Goal: Task Accomplishment & Management: Complete application form

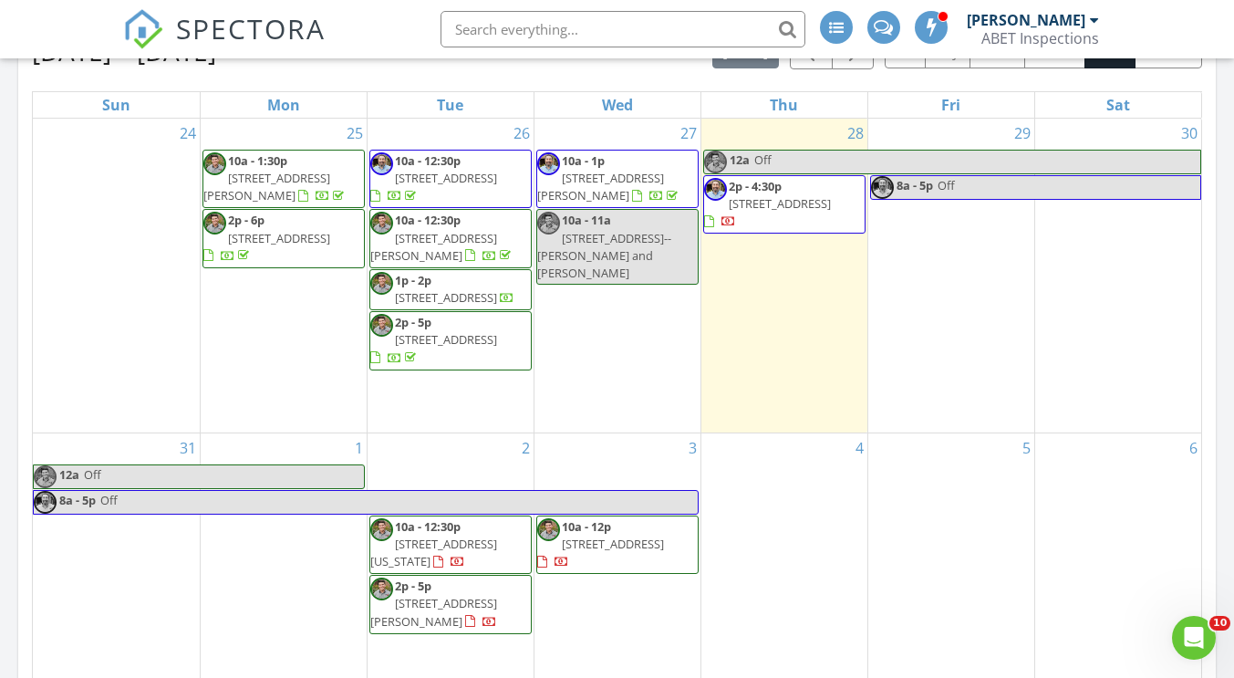
scroll to position [1552, 1262]
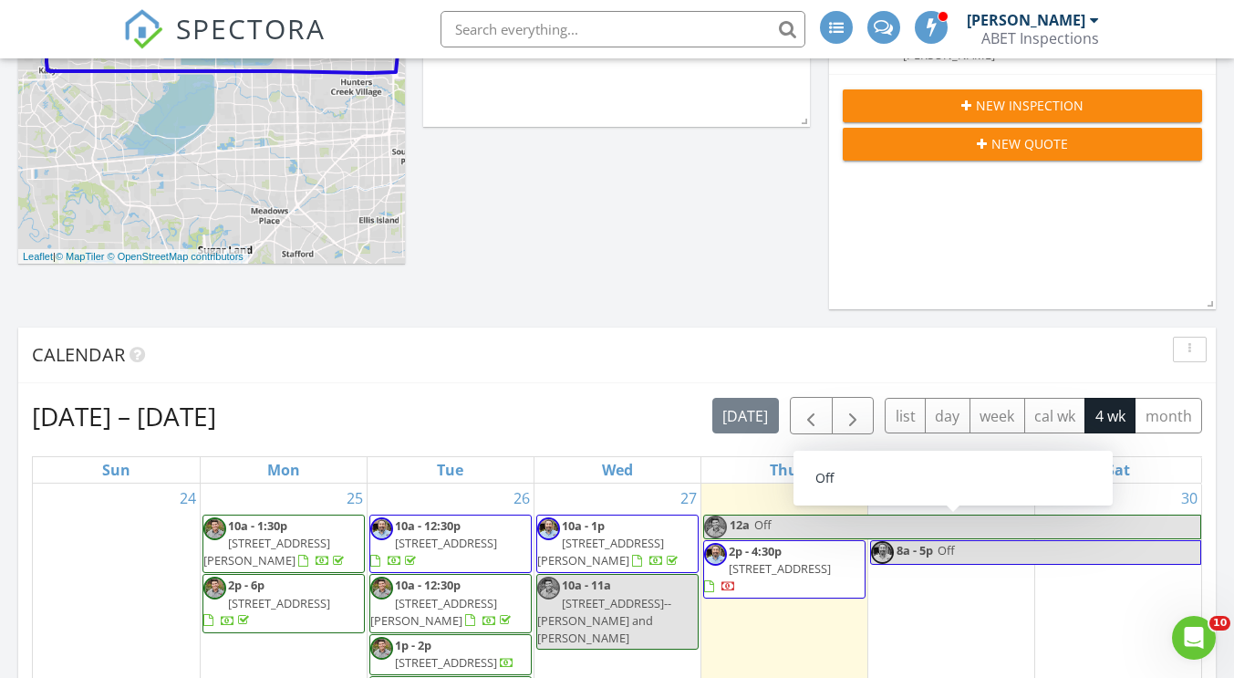
scroll to position [174, 0]
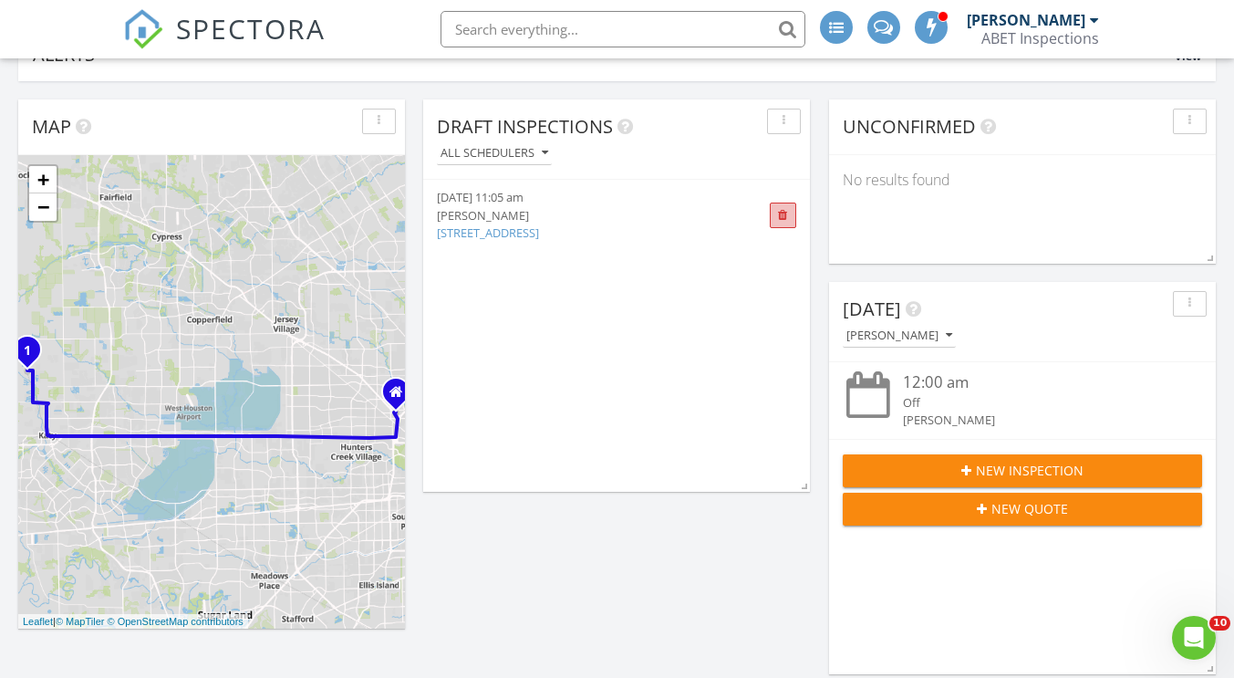
click at [785, 214] on span at bounding box center [783, 216] width 10 height 12
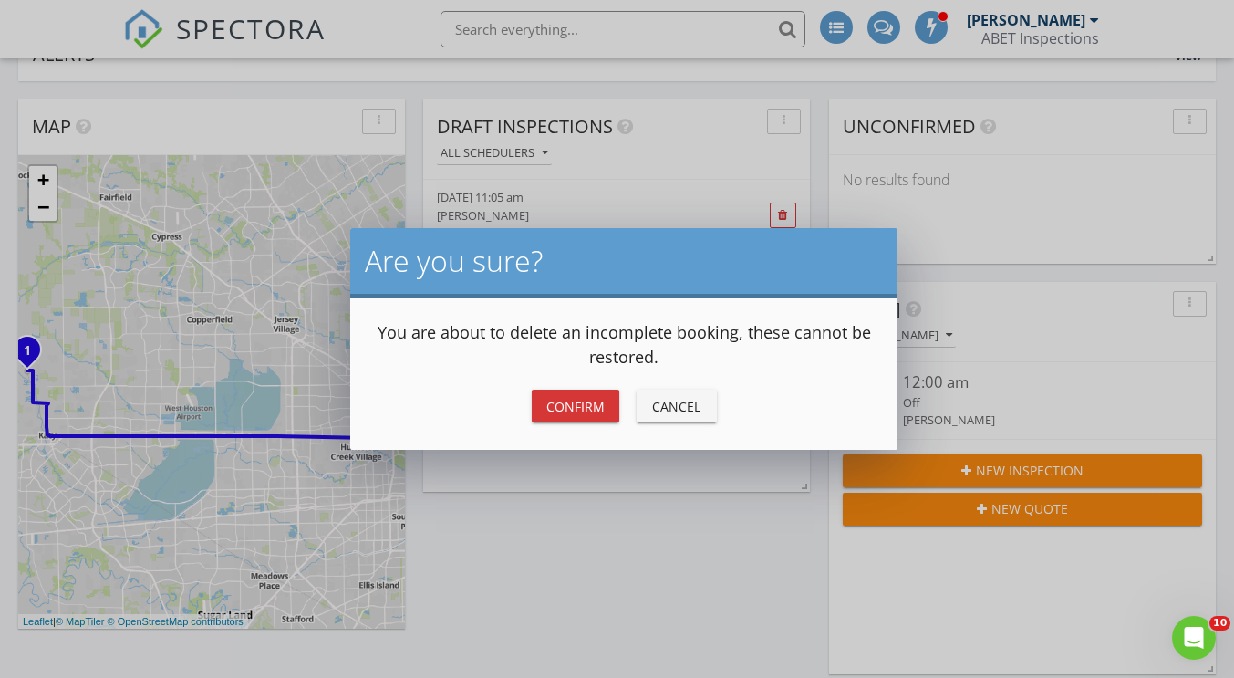
click at [675, 409] on div "Cancel" at bounding box center [676, 406] width 51 height 19
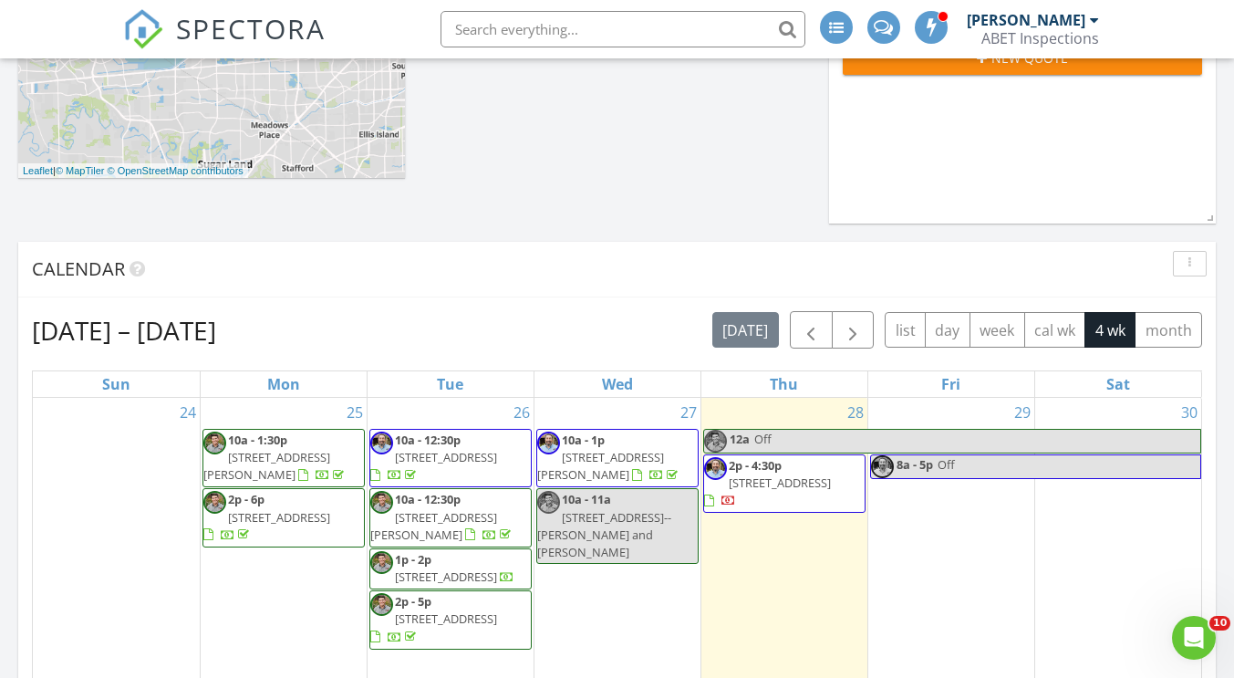
scroll to position [904, 0]
